Goal: Navigation & Orientation: Find specific page/section

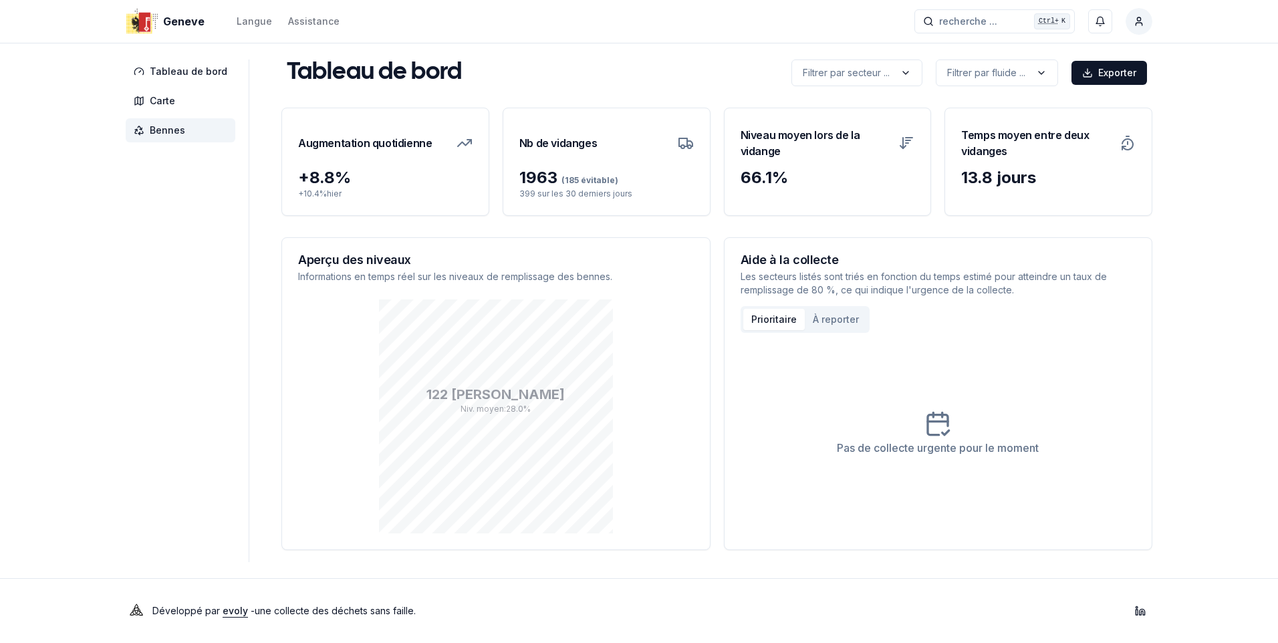
click at [168, 132] on span "Bennes" at bounding box center [167, 130] width 35 height 13
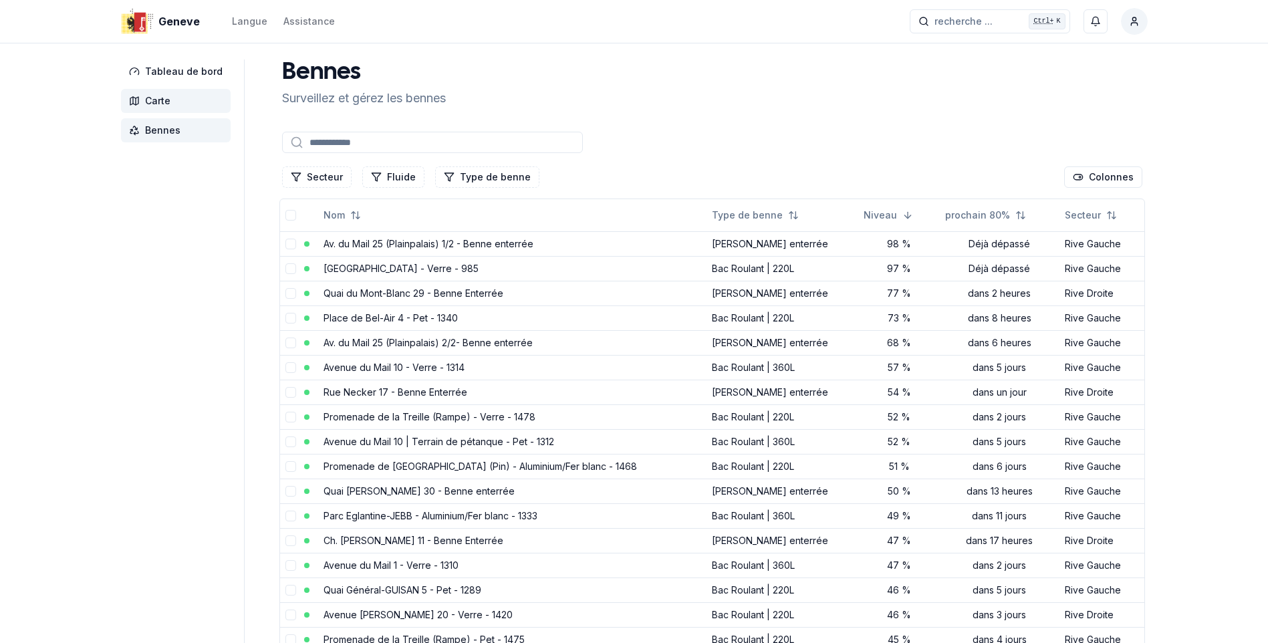
click at [171, 90] on span "Carte" at bounding box center [176, 101] width 110 height 24
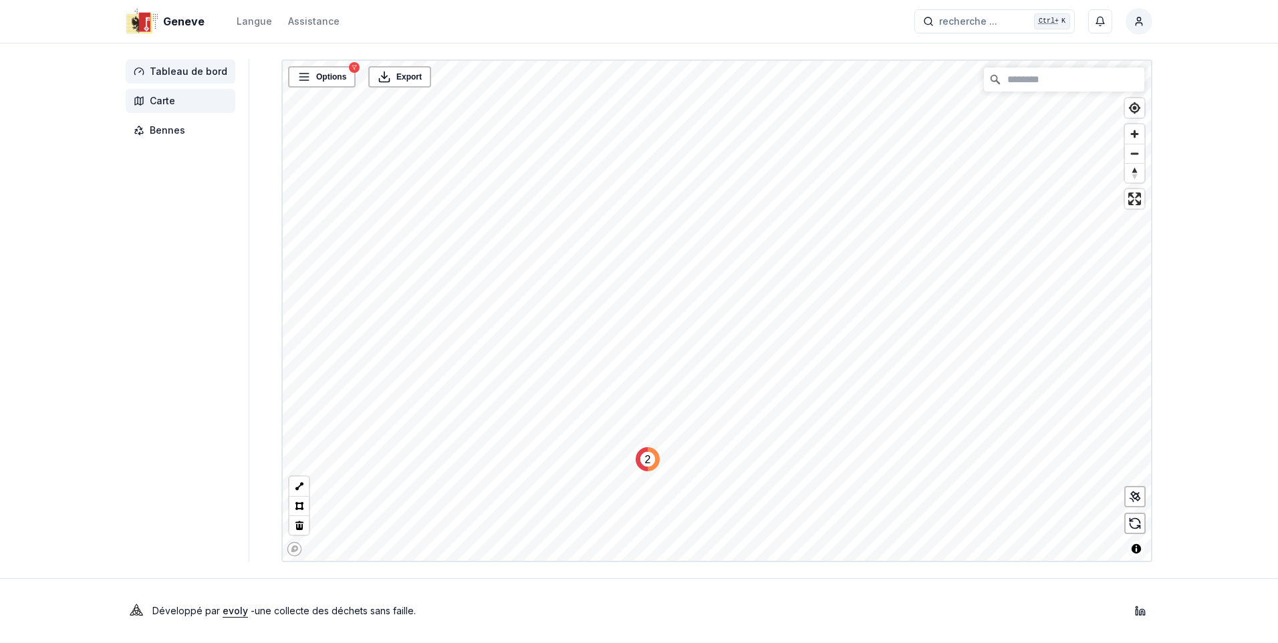
click at [173, 65] on span "Tableau de bord" at bounding box center [189, 71] width 78 height 13
click at [176, 67] on span "Tableau de bord" at bounding box center [189, 71] width 78 height 13
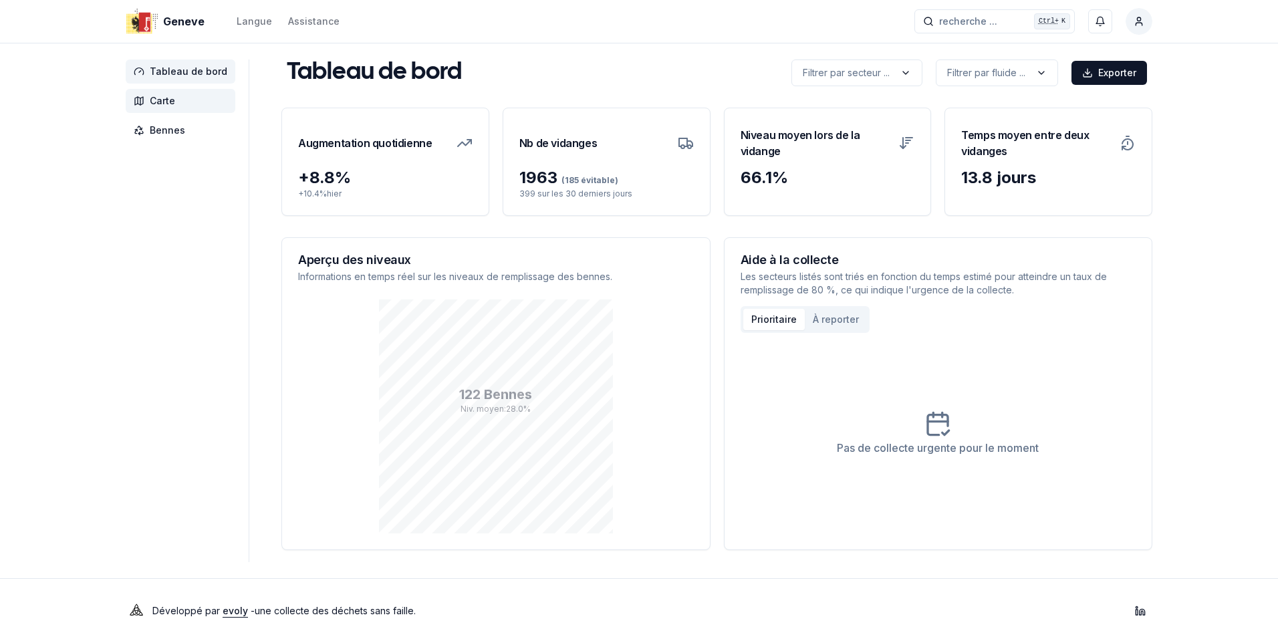
click at [159, 99] on span "Carte" at bounding box center [162, 100] width 25 height 13
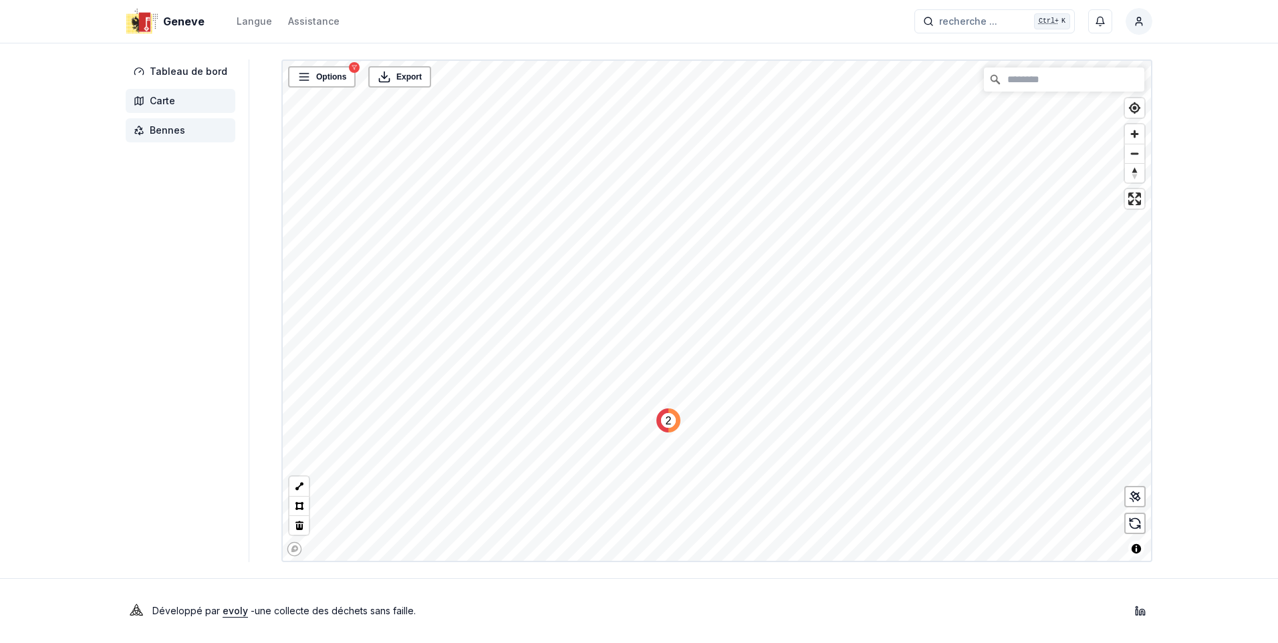
click at [174, 130] on span "Bennes" at bounding box center [167, 130] width 35 height 13
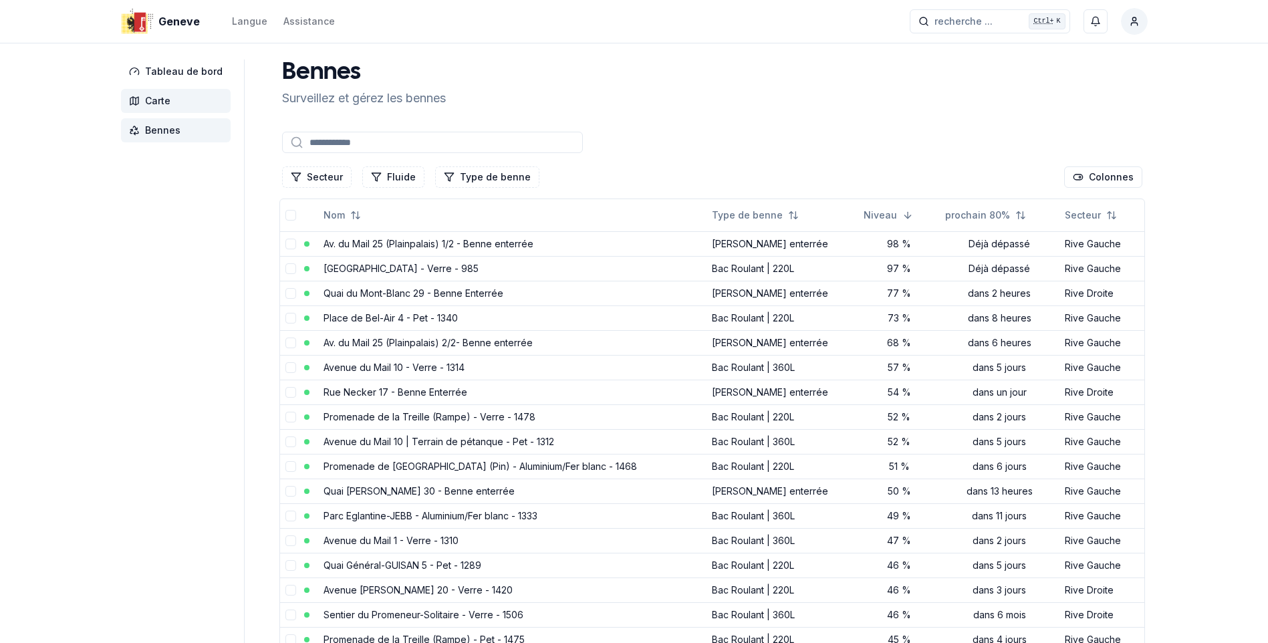
click at [158, 96] on span "Carte" at bounding box center [157, 100] width 25 height 13
